Goal: Task Accomplishment & Management: Complete application form

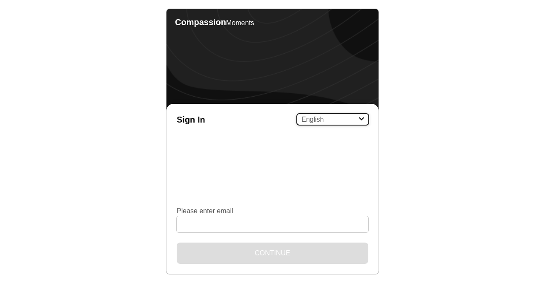
click at [337, 122] on select "English Español Français አማርኛ ဗမာ bahasa Indonesia Oromiffa Português සිංහල Kis…" at bounding box center [332, 119] width 71 height 11
select select "id"
click at [297, 114] on select "English Español Français አማርኛ ဗမာ bahasa Indonesia Oromiffa Português සිංහල Kis…" at bounding box center [332, 119] width 71 height 11
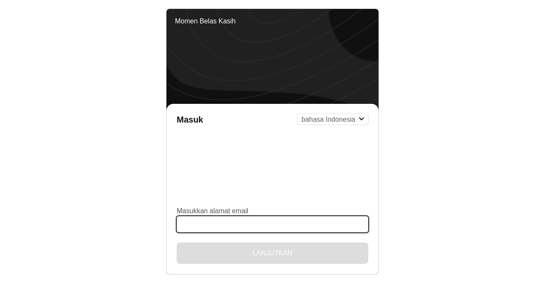
click at [241, 226] on input "Masukkan alamat email" at bounding box center [272, 224] width 191 height 16
click at [260, 221] on input "Masukkan alamat email" at bounding box center [272, 224] width 191 height 16
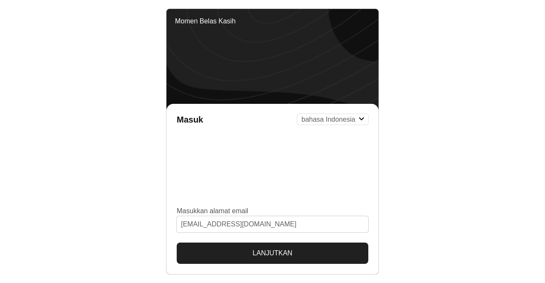
click at [266, 253] on button "Lanjutkan" at bounding box center [272, 252] width 191 height 21
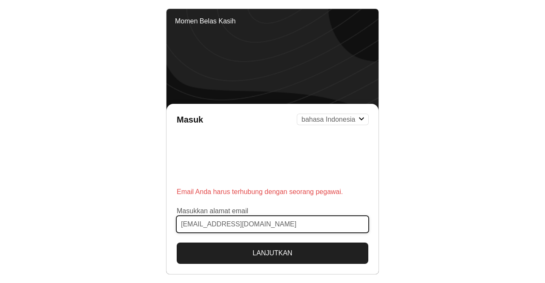
click at [268, 223] on input "[EMAIL_ADDRESS][DOMAIN_NAME]" at bounding box center [272, 224] width 191 height 16
type input "[EMAIL_ADDRESS][DOMAIN_NAME]"
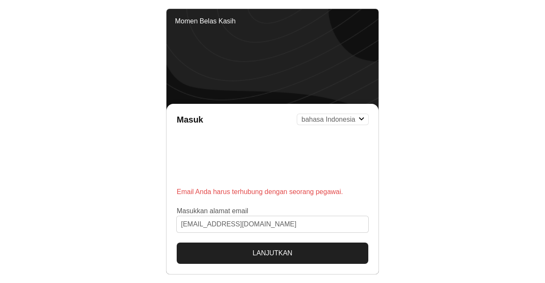
click at [269, 251] on button "Lanjutkan" at bounding box center [272, 252] width 191 height 21
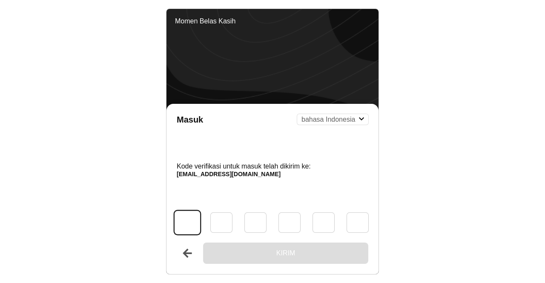
click at [177, 222] on input "Kode" at bounding box center [187, 222] width 26 height 23
paste input "3"
type input "3"
type input "0"
type input "1"
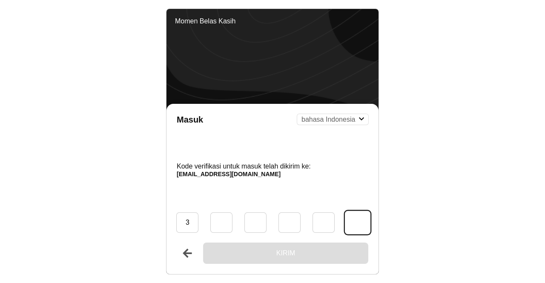
type input "7"
type input "5"
type input "8"
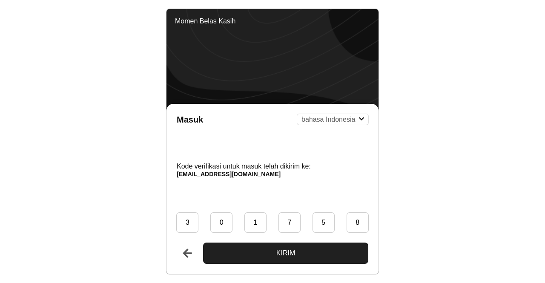
click at [273, 251] on button "Kirim" at bounding box center [285, 252] width 165 height 21
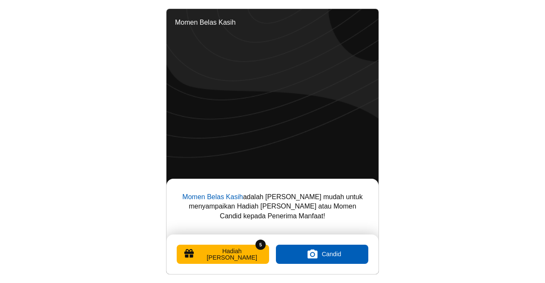
click at [237, 253] on button "Hadiah [PERSON_NAME]" at bounding box center [223, 254] width 92 height 19
